Goal: Information Seeking & Learning: Learn about a topic

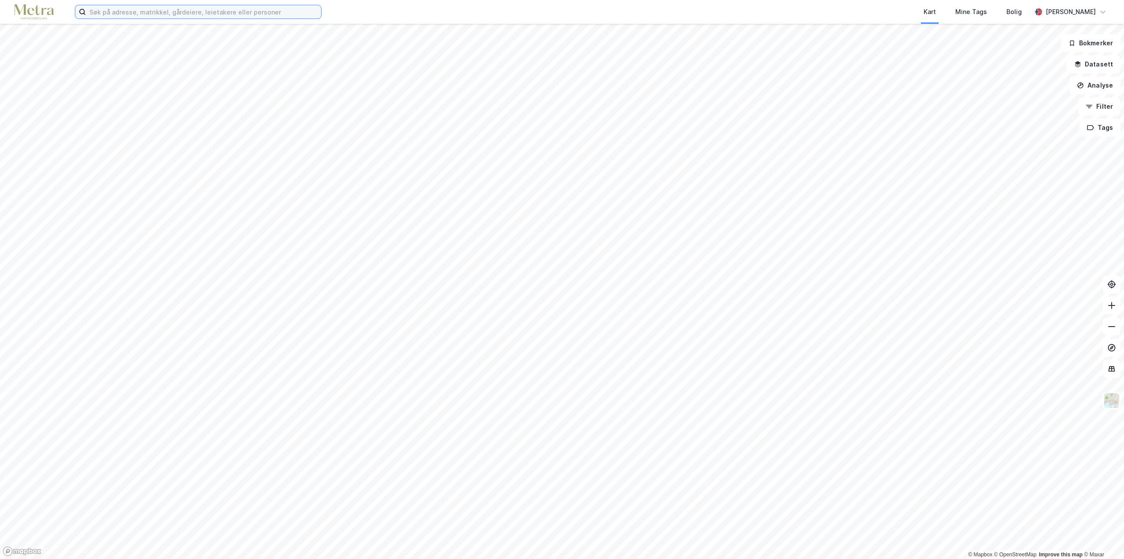
click at [170, 11] on input at bounding box center [203, 11] width 235 height 13
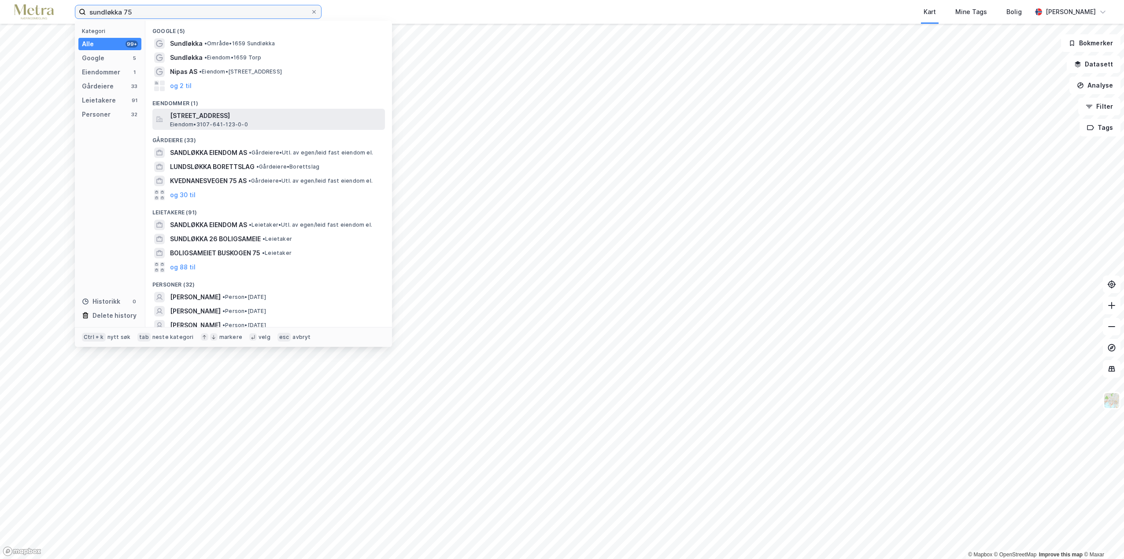
type input "sundløkka 75"
click at [248, 116] on span "[STREET_ADDRESS]" at bounding box center [275, 116] width 211 height 11
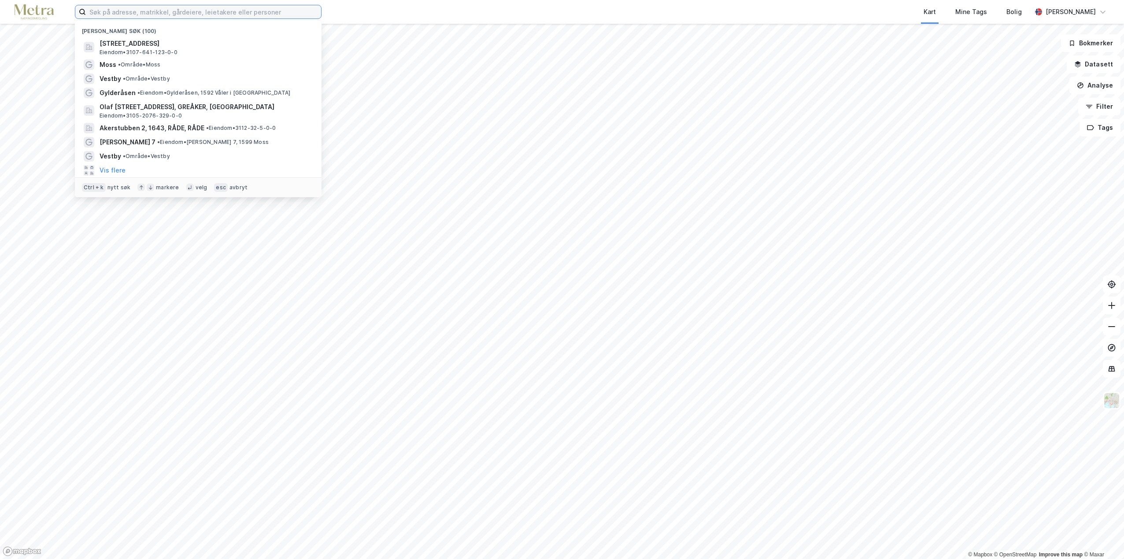
click at [222, 14] on input at bounding box center [203, 11] width 235 height 13
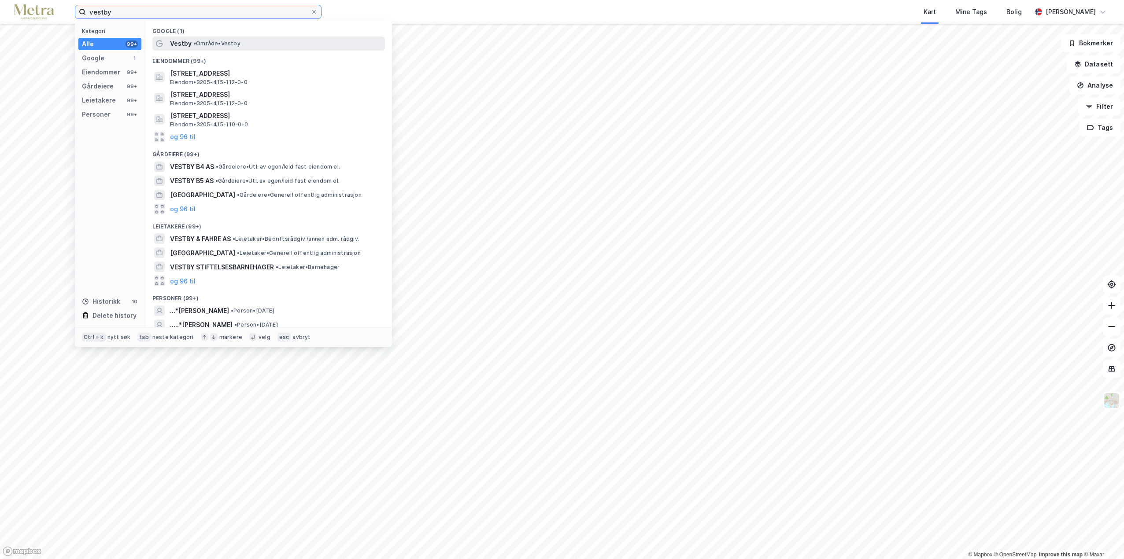
type input "vestby"
click at [226, 48] on div "Vestby • Område • Vestby" at bounding box center [276, 43] width 213 height 11
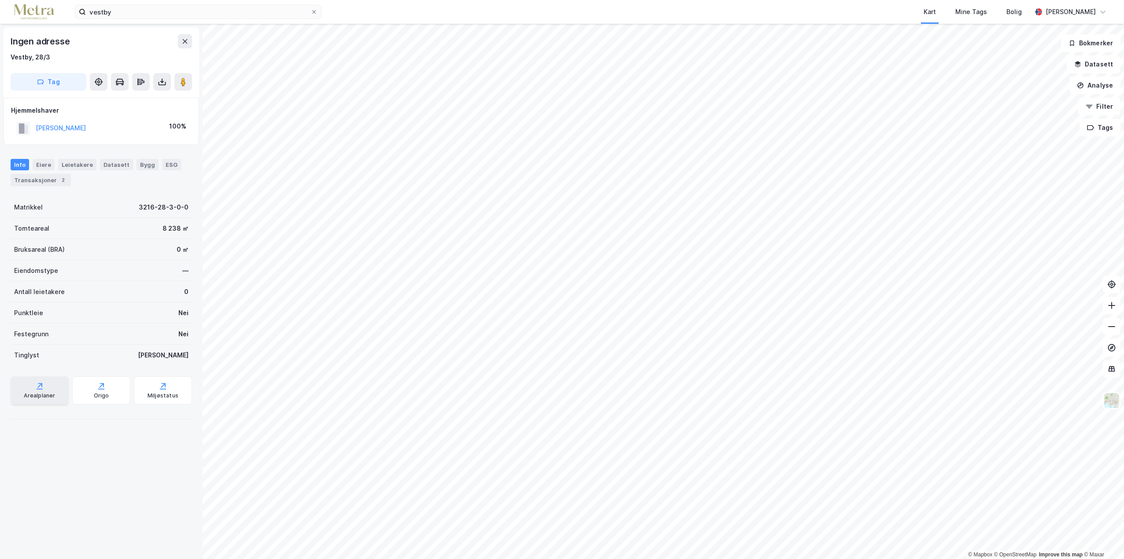
click at [38, 393] on div "Arealplaner" at bounding box center [39, 395] width 31 height 7
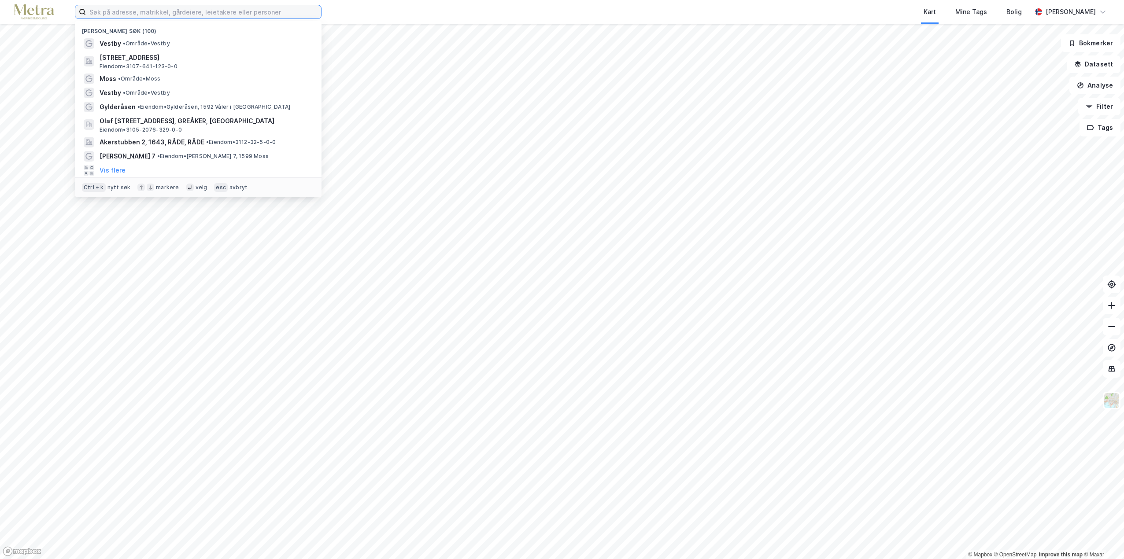
click at [129, 12] on input at bounding box center [203, 11] width 235 height 13
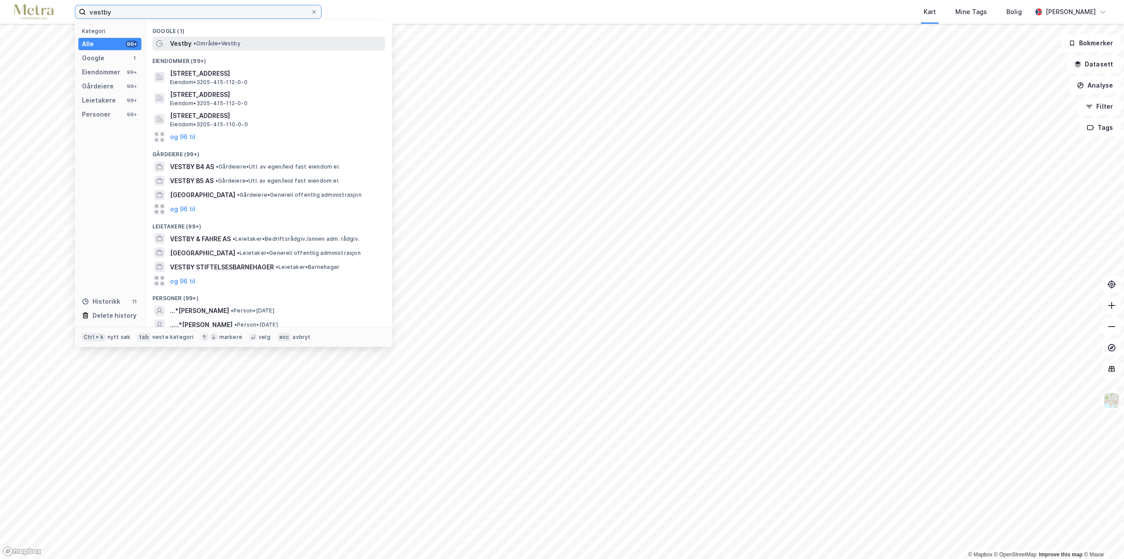
type input "vestby"
click at [190, 48] on span "Vestby" at bounding box center [181, 43] width 22 height 11
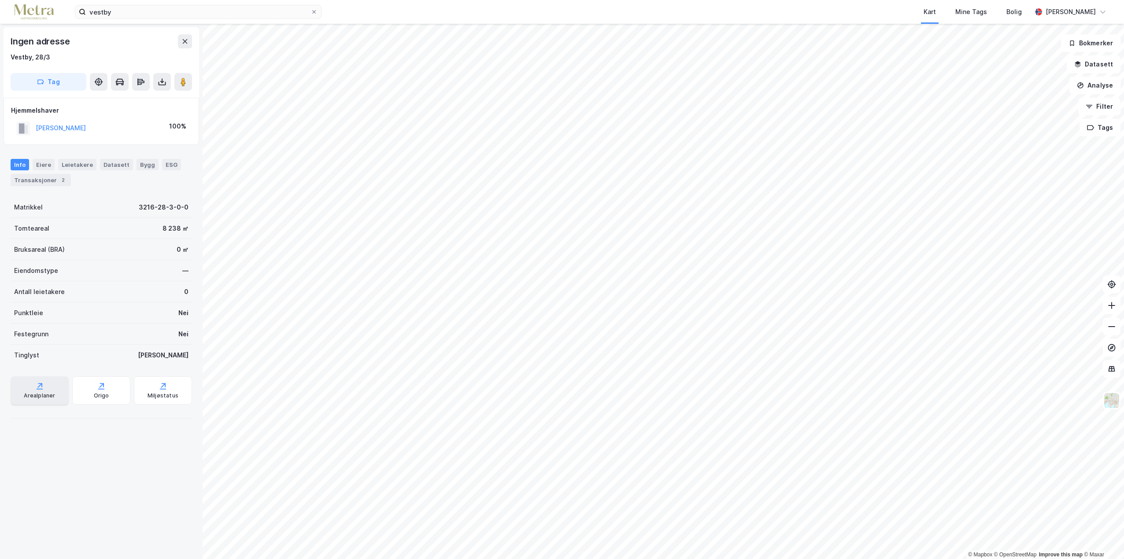
click at [43, 395] on div "Arealplaner" at bounding box center [39, 395] width 31 height 7
